Goal: Check status: Check status

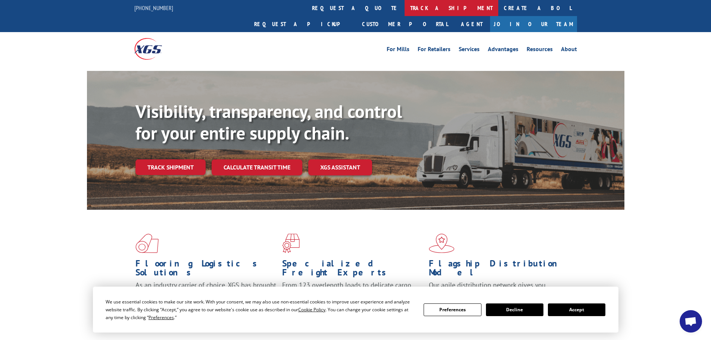
click at [404, 5] on link "track a shipment" at bounding box center [451, 8] width 94 height 16
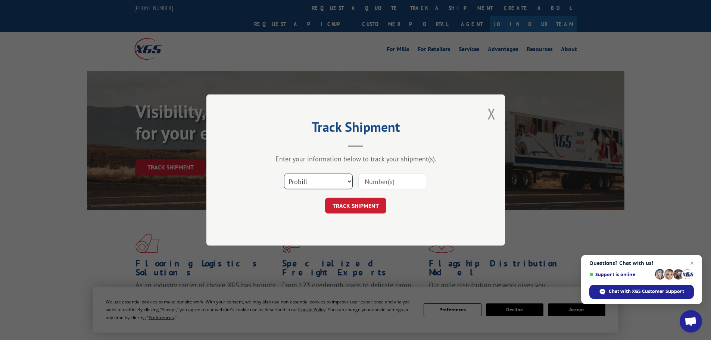
click at [349, 182] on select "Select category... Probill BOL PO" at bounding box center [318, 181] width 69 height 16
select select "bol"
click at [284, 173] on select "Select category... Probill BOL PO" at bounding box center [318, 181] width 69 height 16
click at [367, 183] on input at bounding box center [392, 181] width 69 height 16
paste input "5106649"
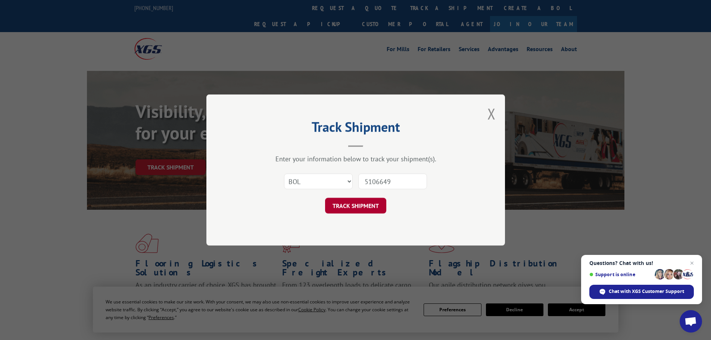
type input "5106649"
click at [348, 207] on button "TRACK SHIPMENT" at bounding box center [355, 206] width 61 height 16
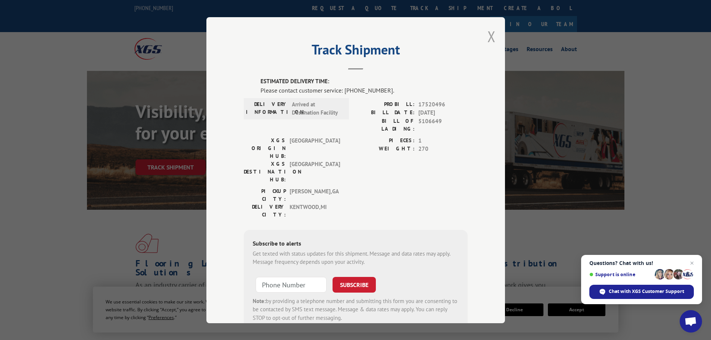
click at [489, 39] on button "Close modal" at bounding box center [491, 36] width 8 height 20
